Goal: Task Accomplishment & Management: Complete application form

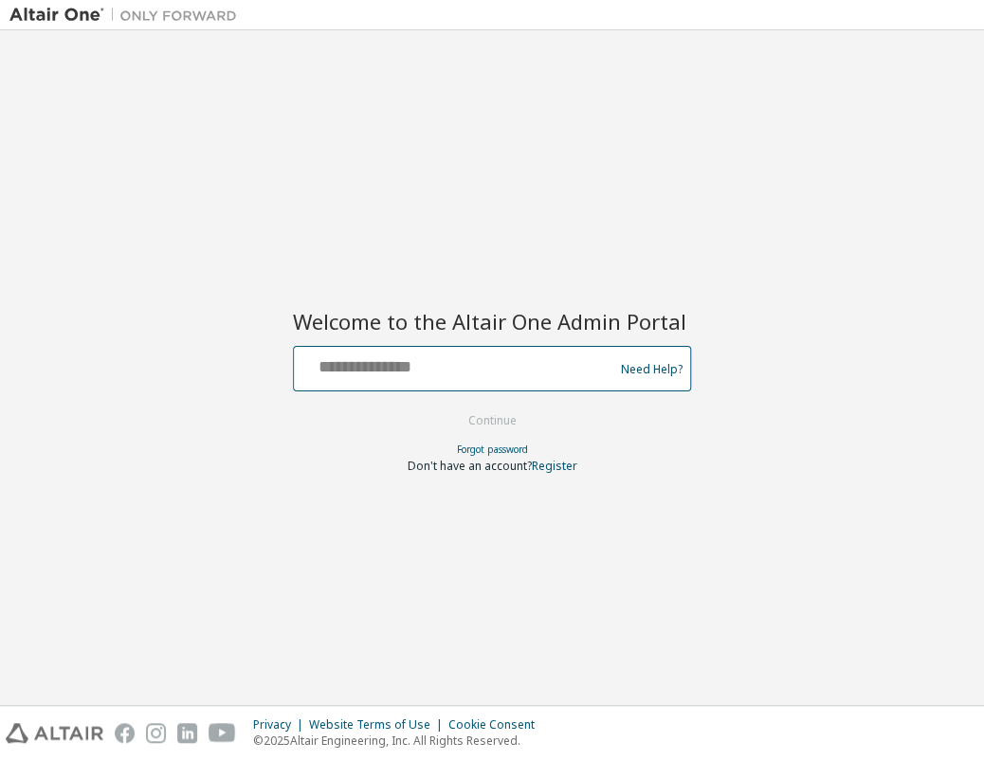
drag, startPoint x: 416, startPoint y: 360, endPoint x: 417, endPoint y: 372, distance: 12.4
click at [416, 361] on input "text" at bounding box center [456, 364] width 310 height 27
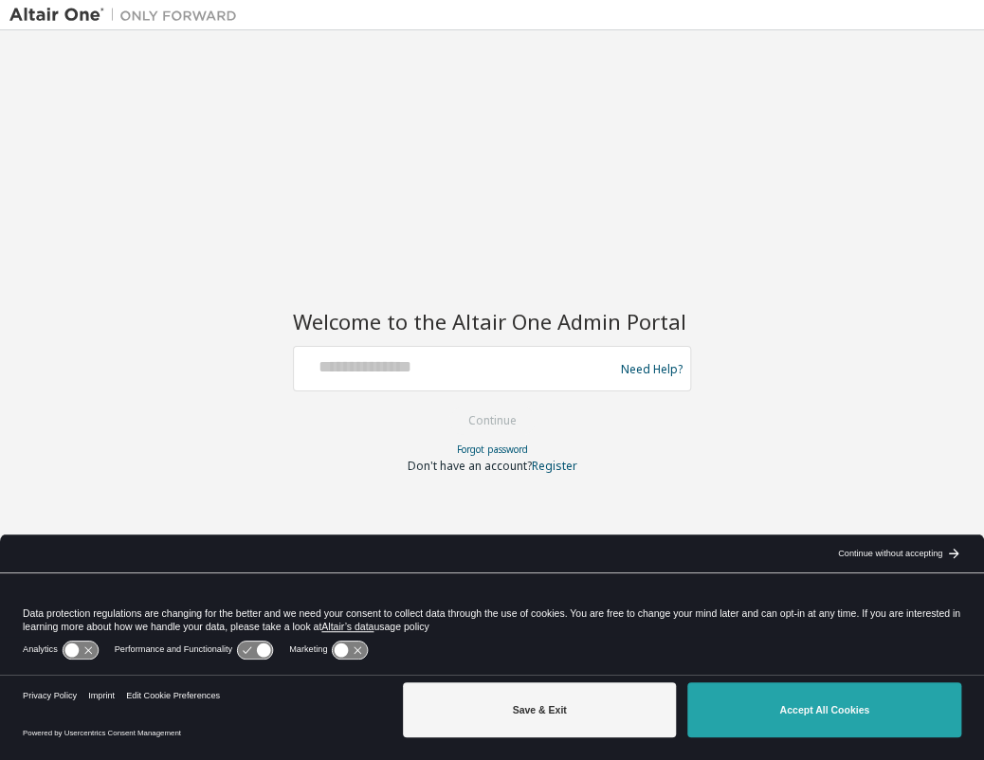
click at [803, 708] on button "Accept All Cookies" at bounding box center [824, 709] width 274 height 55
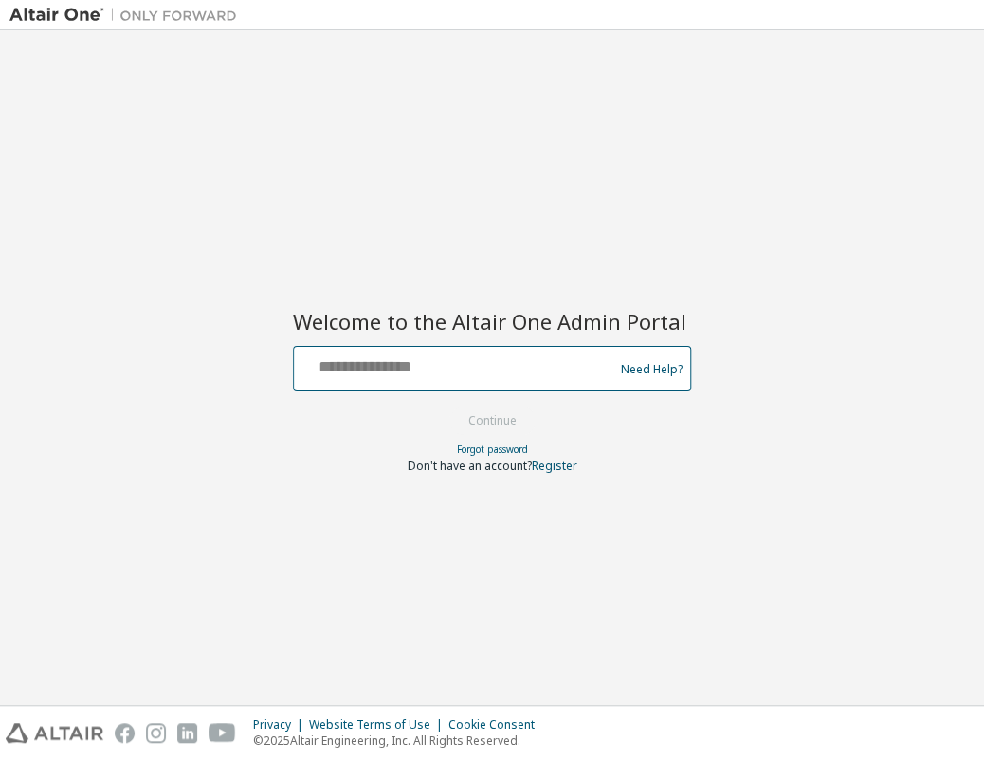
click at [421, 353] on input "text" at bounding box center [456, 364] width 310 height 27
type input "**********"
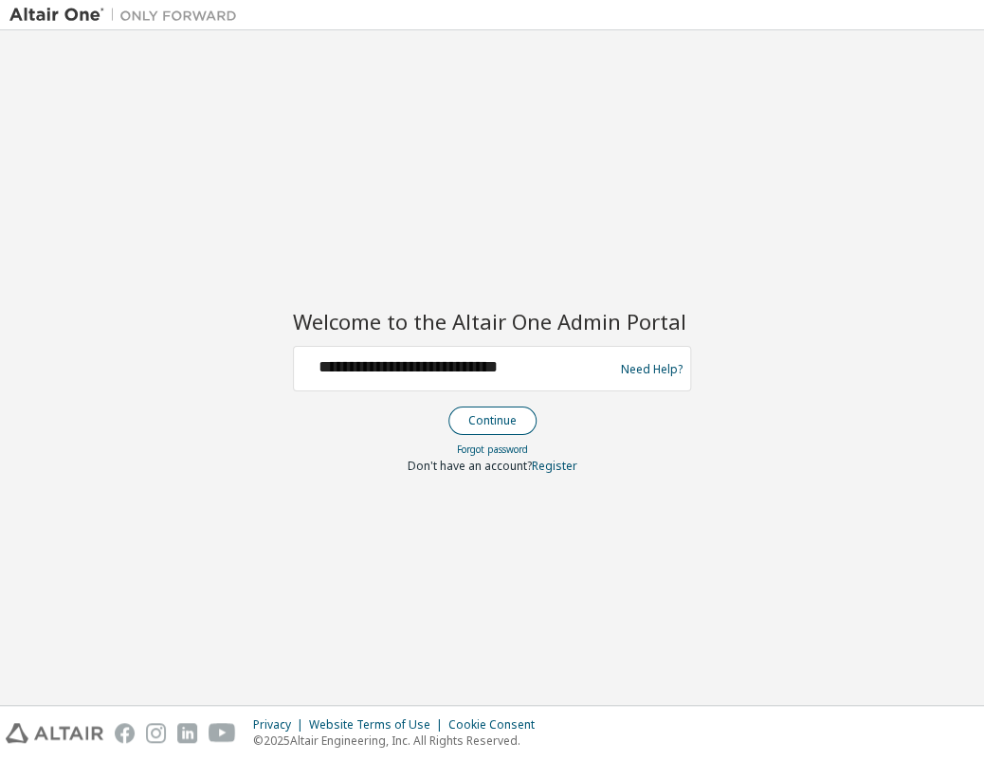
click at [481, 417] on button "Continue" at bounding box center [492, 421] width 88 height 28
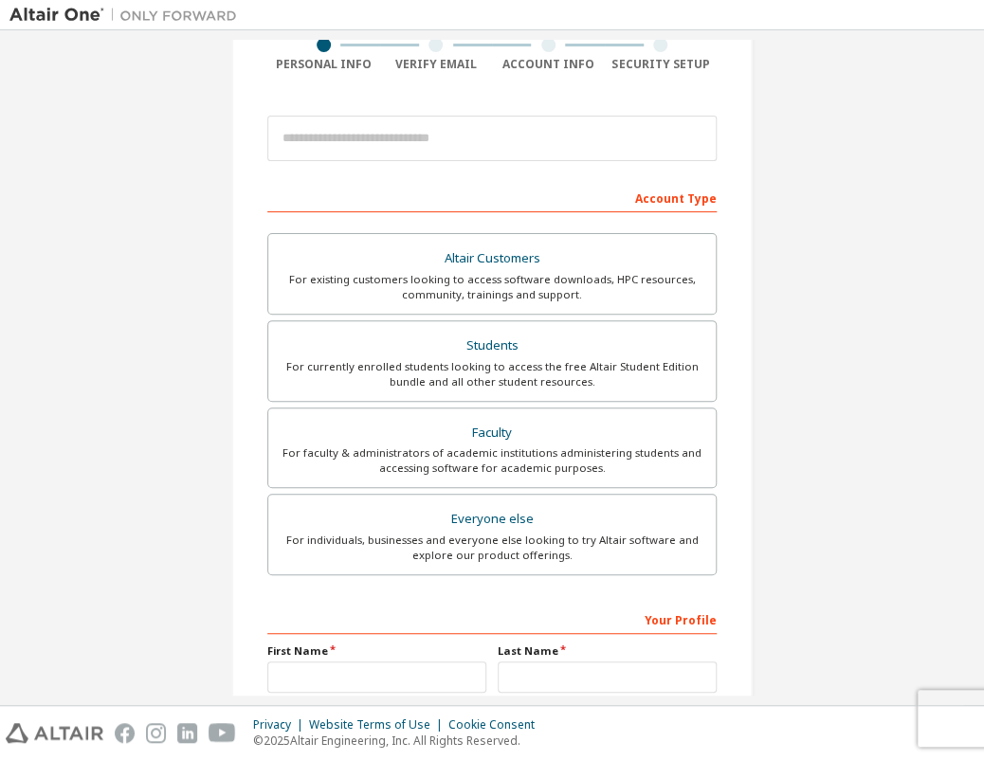
scroll to position [154, 0]
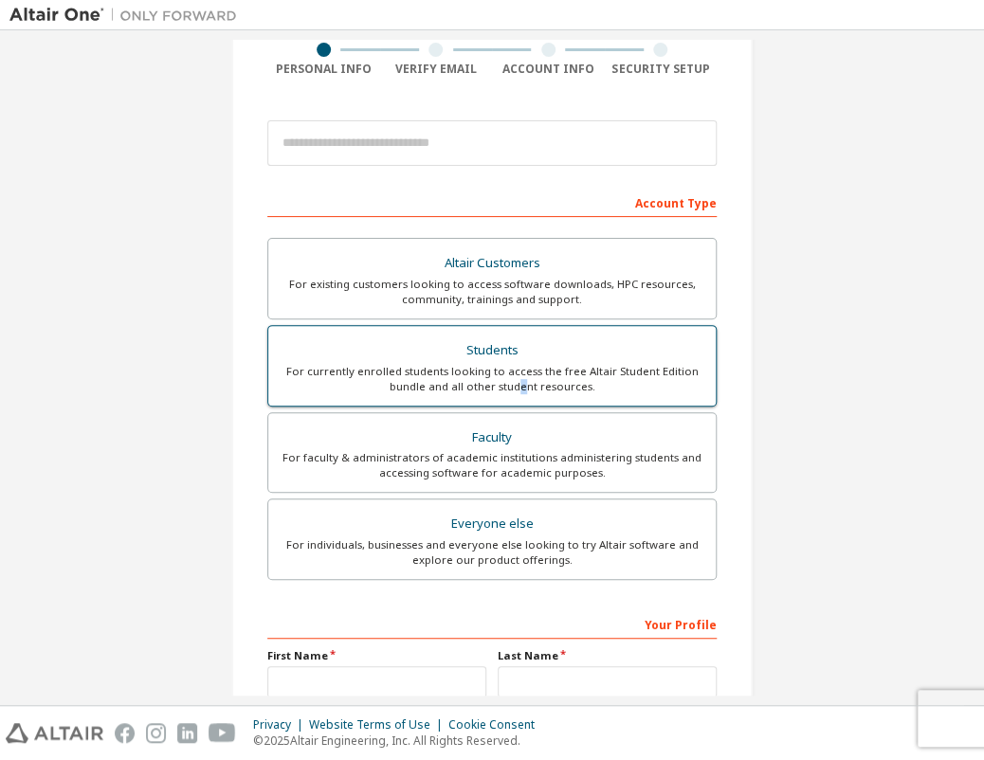
click at [518, 386] on div "For currently enrolled students looking to access the free Altair Student Editi…" at bounding box center [492, 379] width 425 height 30
click at [516, 346] on div "Students" at bounding box center [492, 350] width 425 height 27
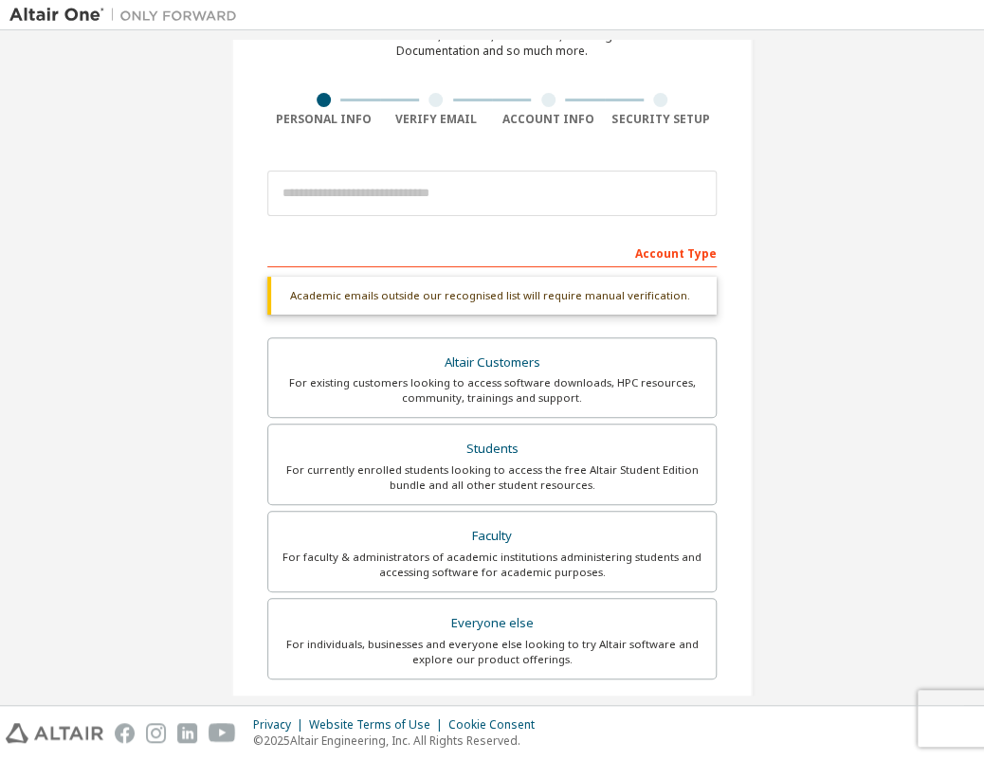
scroll to position [60, 0]
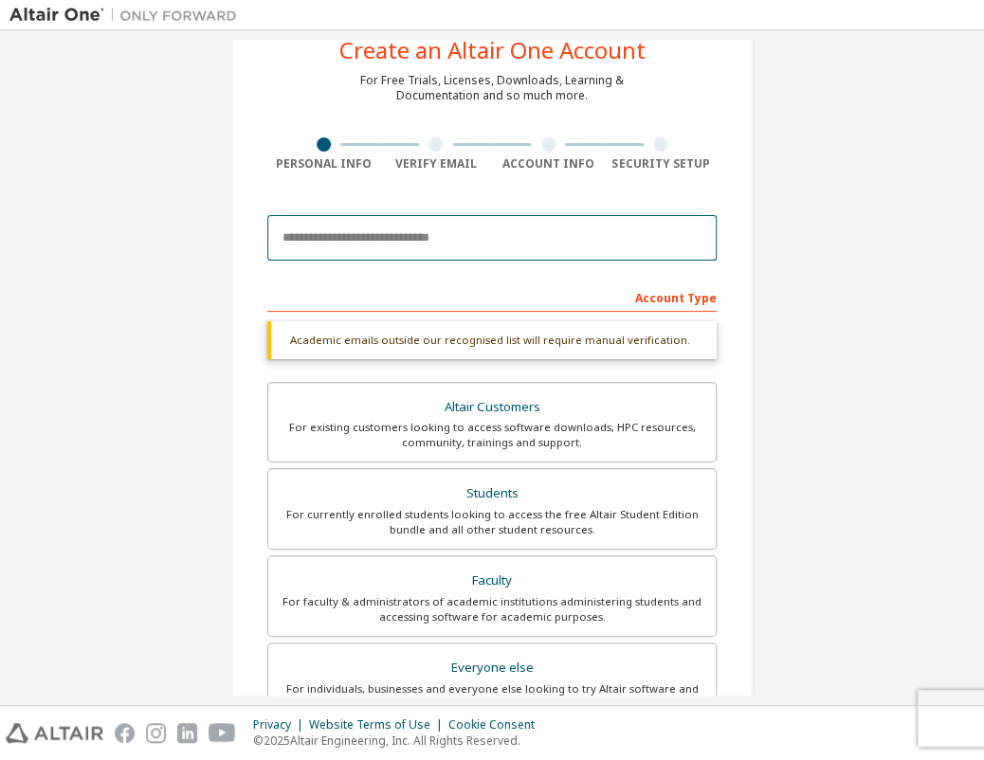
click at [364, 242] on input "email" at bounding box center [491, 237] width 449 height 45
type input "**********"
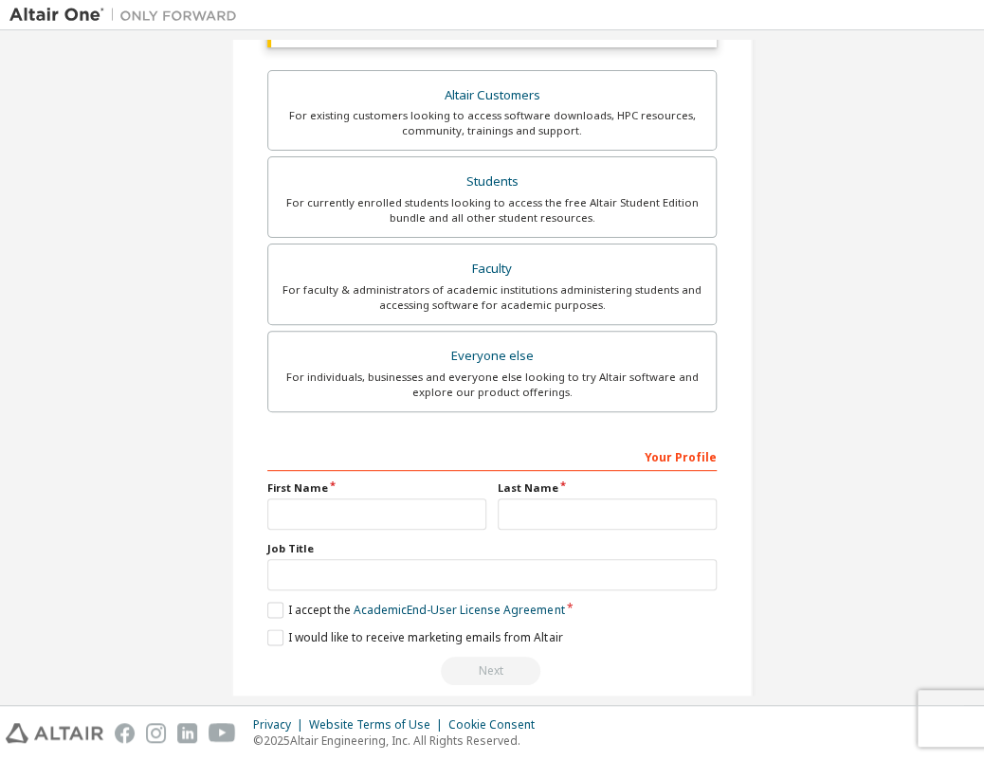
scroll to position [393, 0]
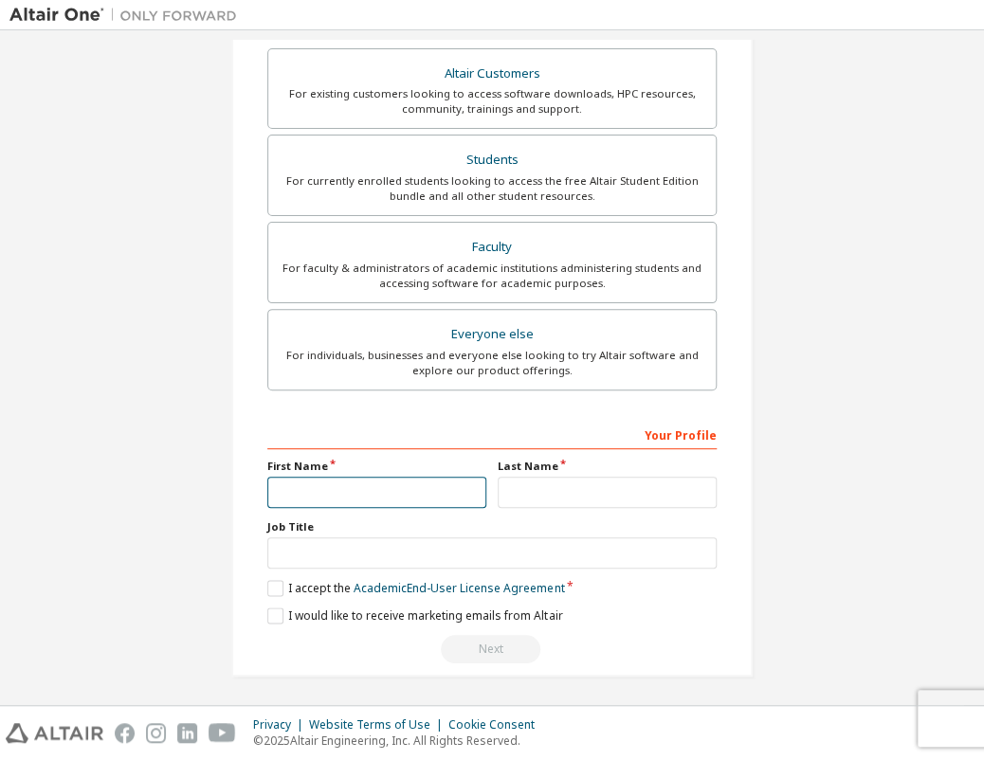
click at [341, 486] on input "text" at bounding box center [376, 492] width 219 height 31
click at [292, 494] on input "text" at bounding box center [376, 492] width 219 height 31
type input "**********"
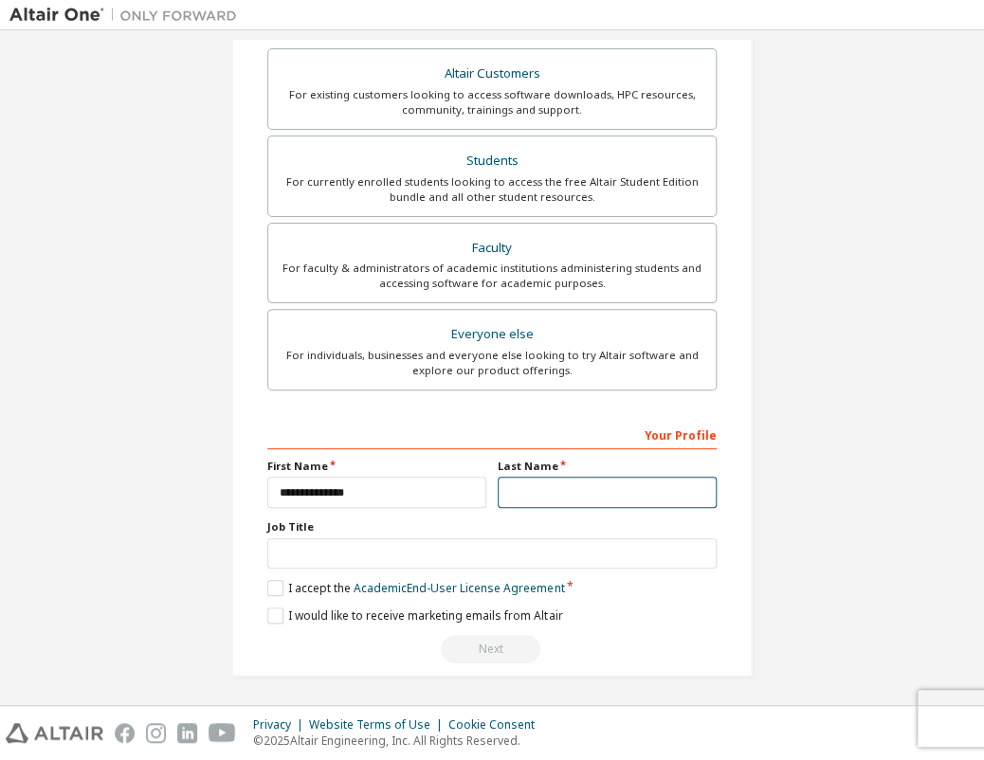
click at [601, 499] on input "text" at bounding box center [607, 492] width 219 height 31
type input "**********"
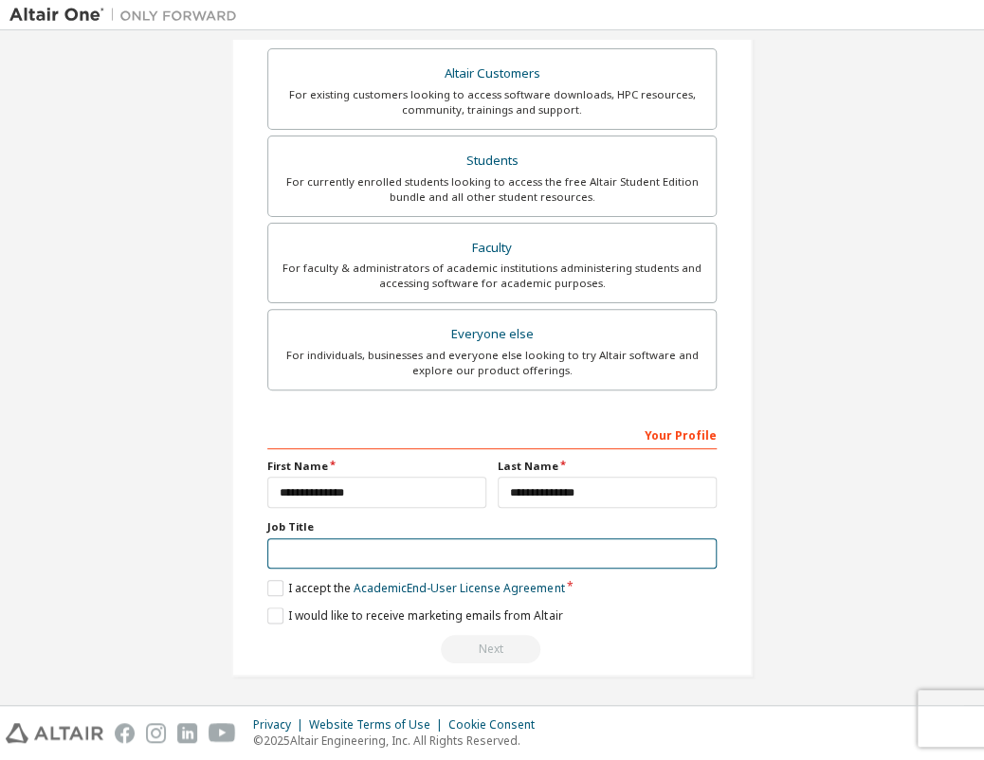
click at [335, 552] on input "text" at bounding box center [491, 553] width 449 height 31
type input "*******"
click at [270, 587] on label "I accept the Academic End-User License Agreement" at bounding box center [415, 588] width 297 height 16
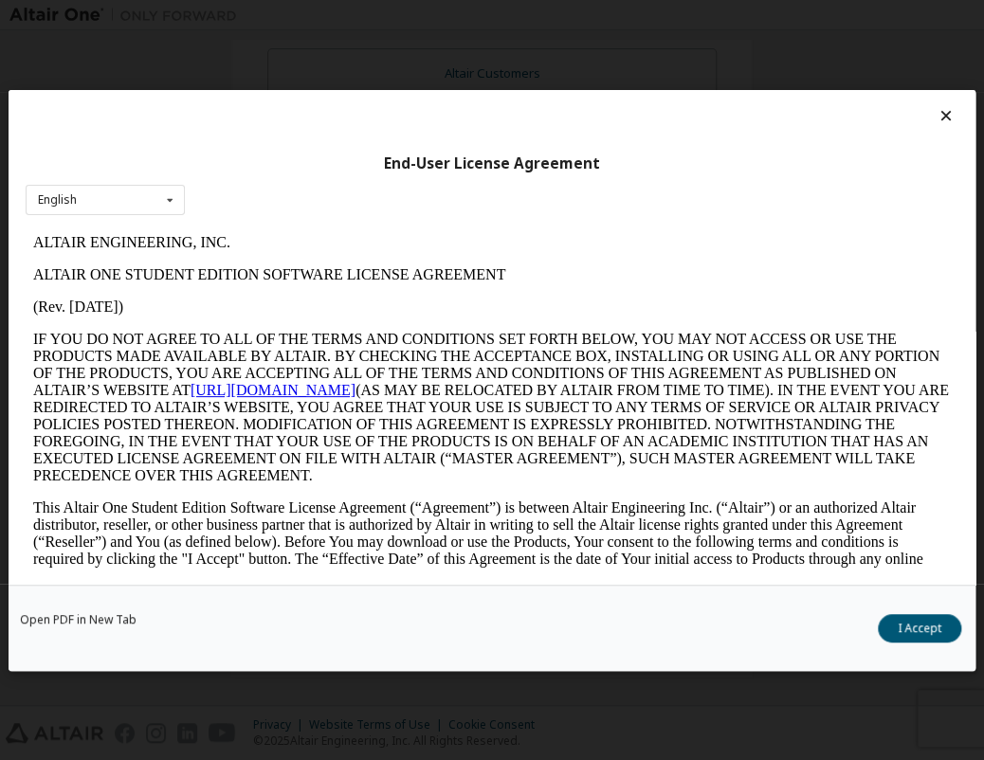
scroll to position [0, 0]
click at [933, 621] on button "I Accept" at bounding box center [919, 627] width 83 height 28
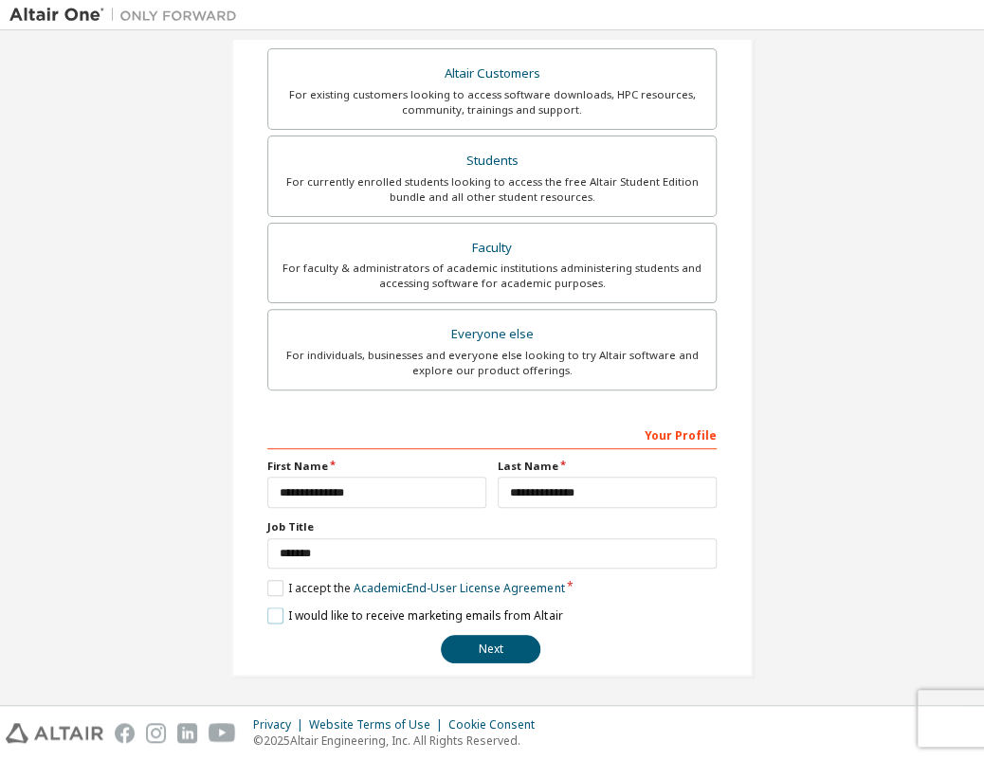
click at [267, 611] on label "I would like to receive marketing emails from Altair" at bounding box center [414, 615] width 295 height 16
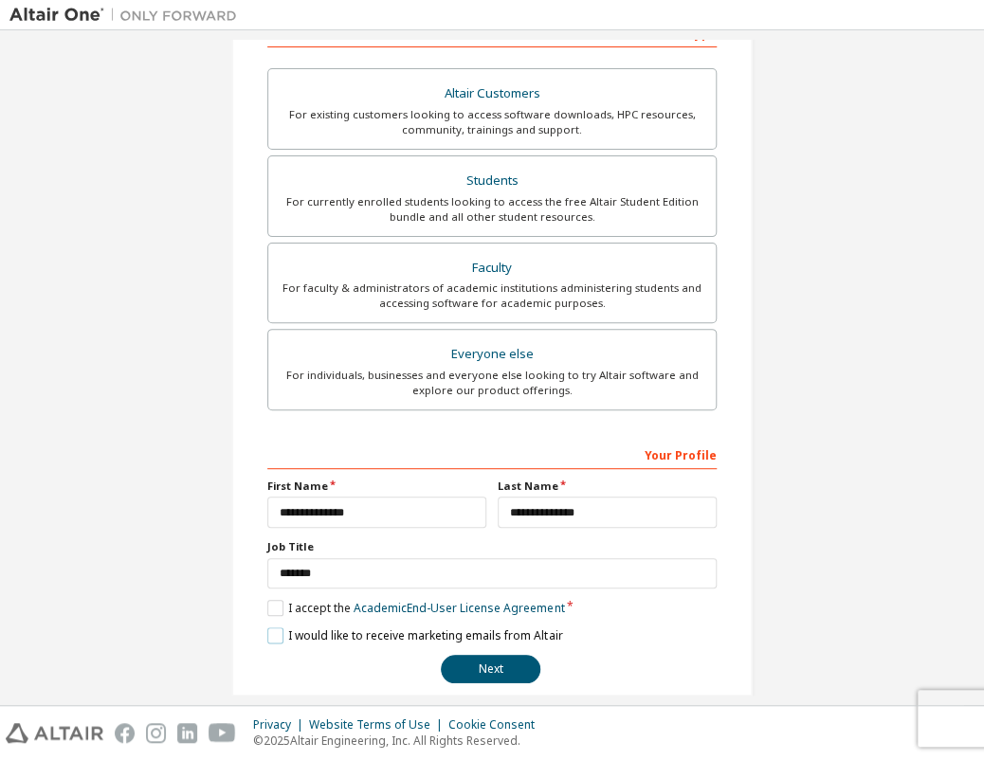
scroll to position [344, 0]
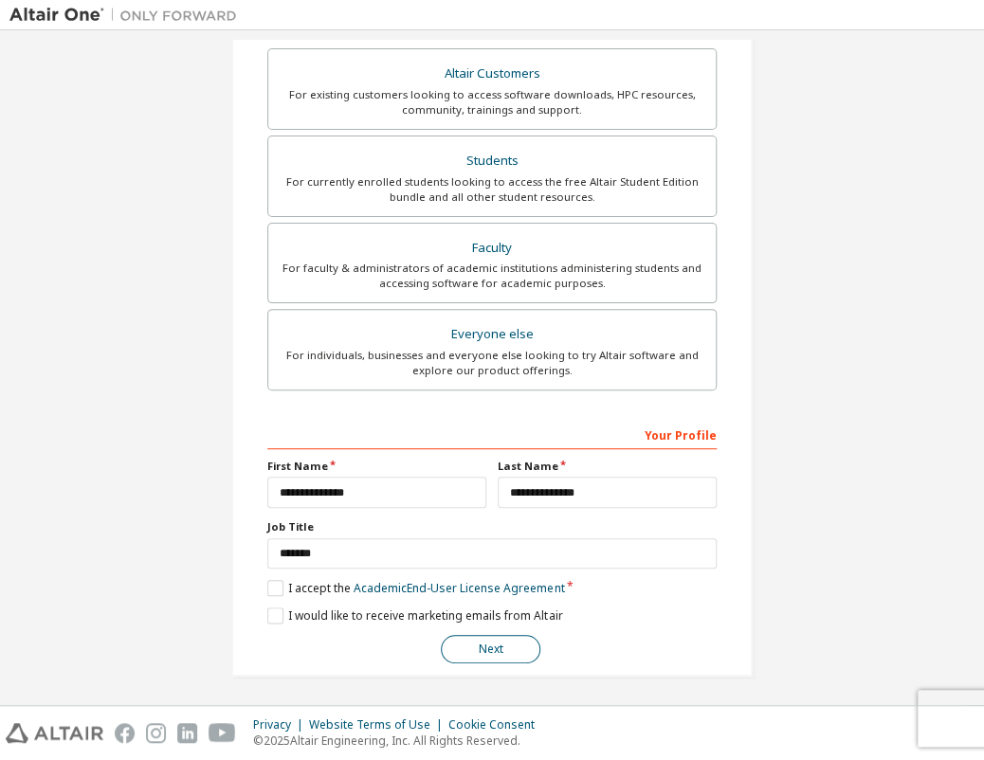
click at [448, 644] on button "Next" at bounding box center [491, 649] width 100 height 28
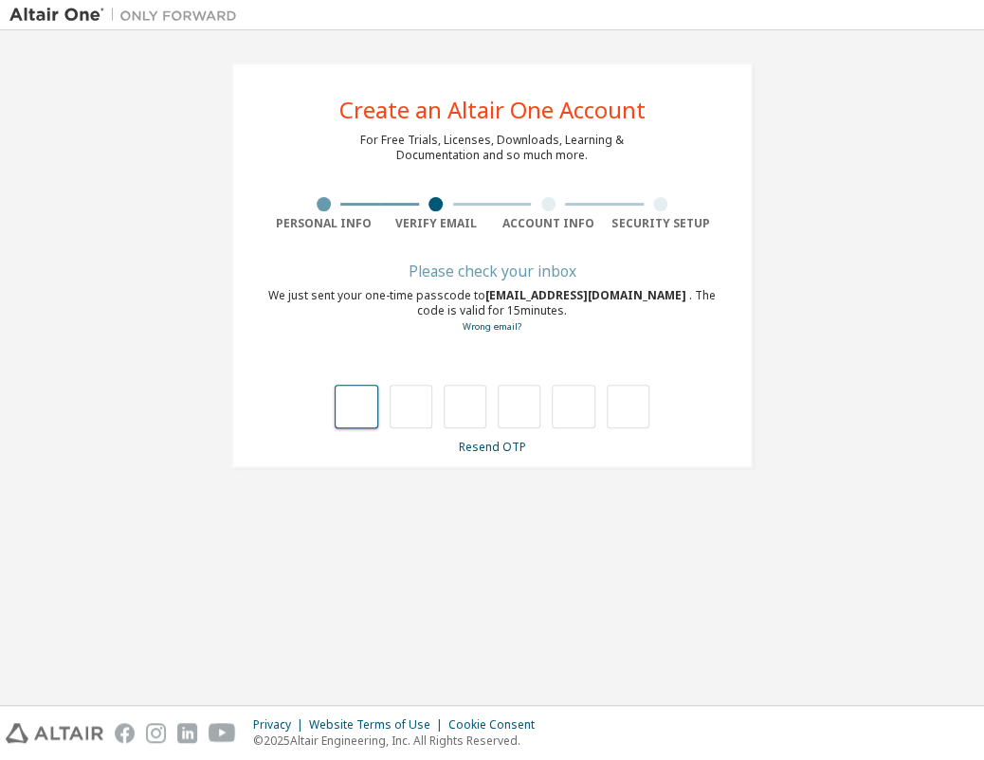
type input "*"
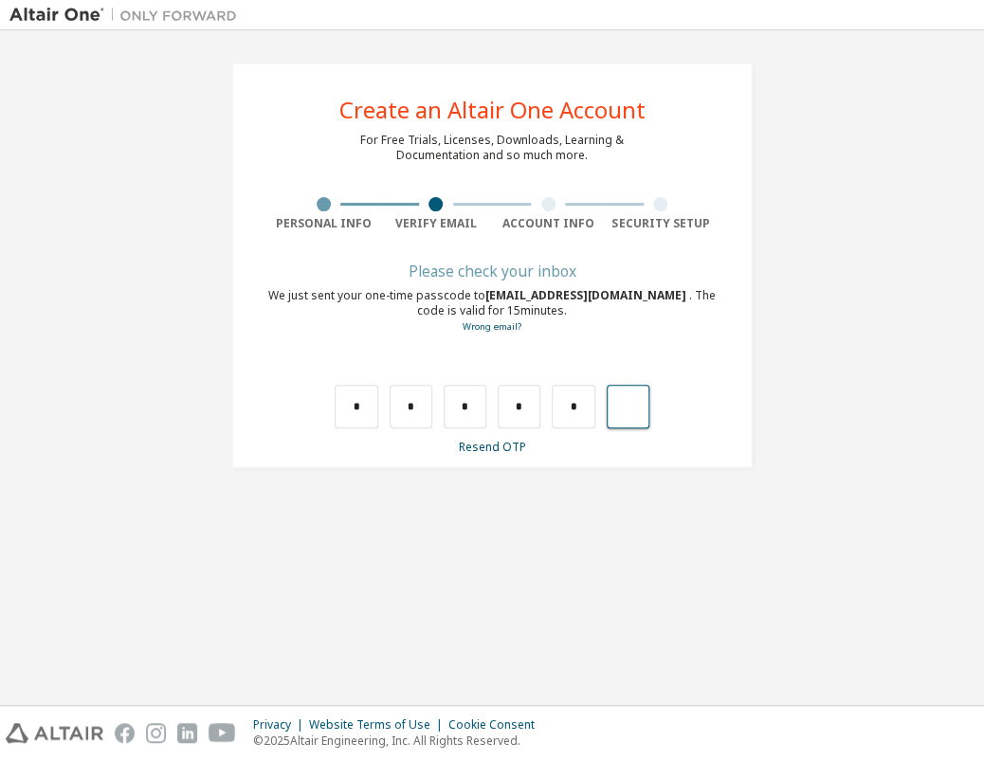
type input "*"
